Goal: Information Seeking & Learning: Learn about a topic

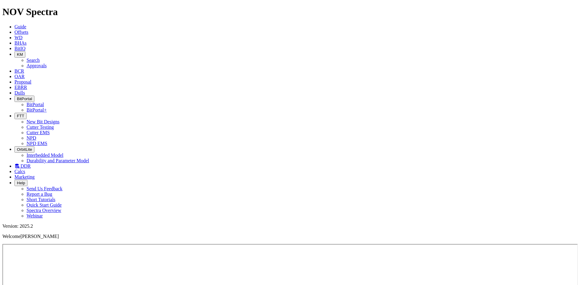
click at [28, 30] on span "Offsets" at bounding box center [21, 32] width 14 height 5
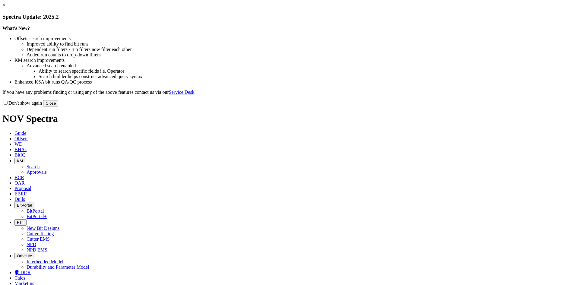
click at [58, 106] on button "Close" at bounding box center [50, 103] width 15 height 6
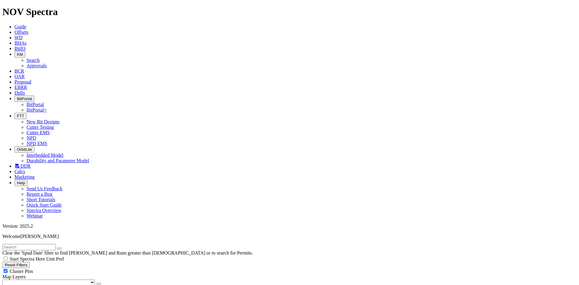
checkbox input "true"
radio input "true"
radio input "false"
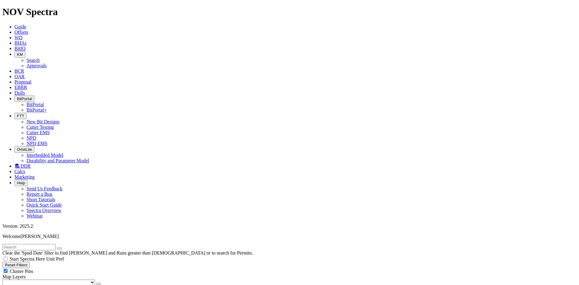
click at [59, 268] on div "Cluster Pins" at bounding box center [289, 271] width 574 height 6
checkbox input "false"
checkbox input "true"
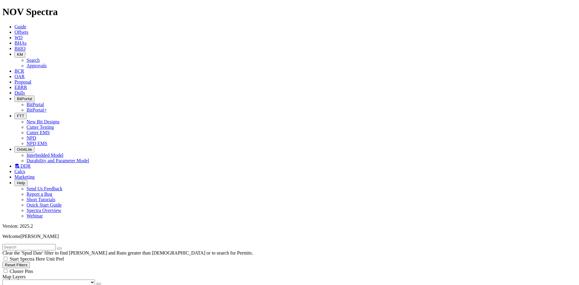
checkbox input "false"
checkbox input "true"
checkbox input "false"
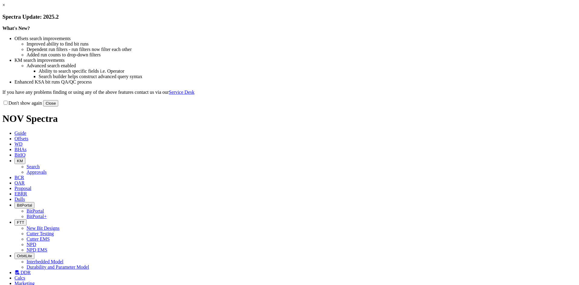
click at [58, 106] on button "Close" at bounding box center [50, 103] width 15 height 6
